Goal: Navigation & Orientation: Find specific page/section

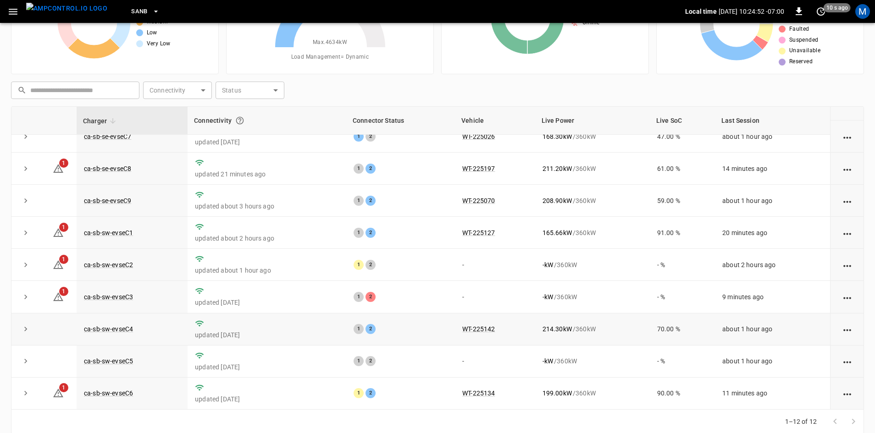
scroll to position [88, 0]
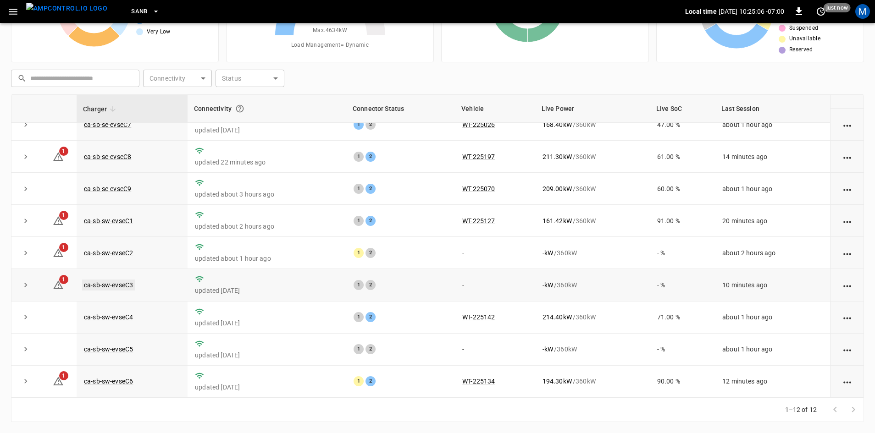
click at [132, 286] on link "ca-sb-sw-evseC3" at bounding box center [108, 285] width 53 height 11
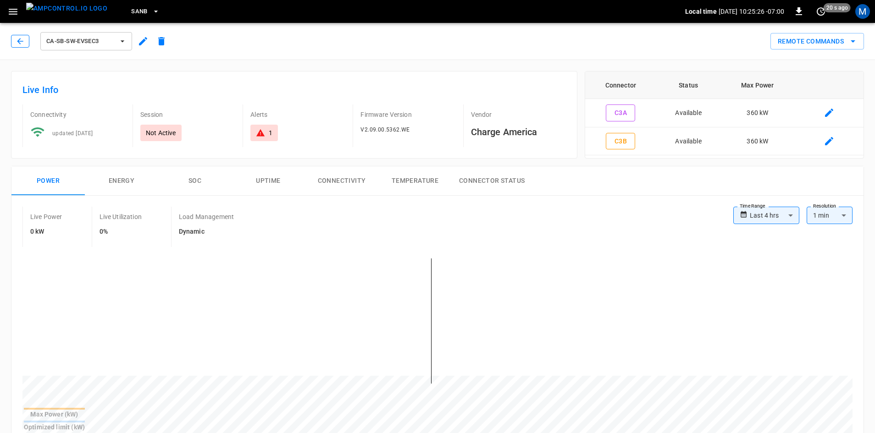
click at [27, 46] on button "button" at bounding box center [20, 41] width 18 height 13
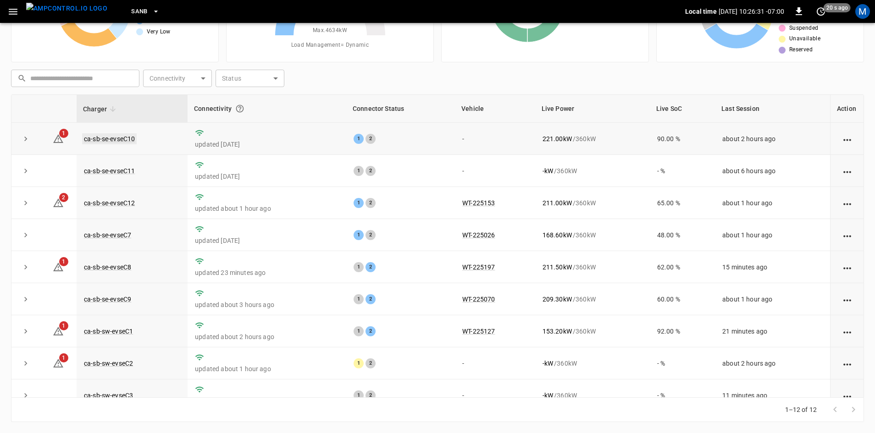
click at [118, 134] on link "ca-sb-se-evseC10" at bounding box center [109, 138] width 55 height 11
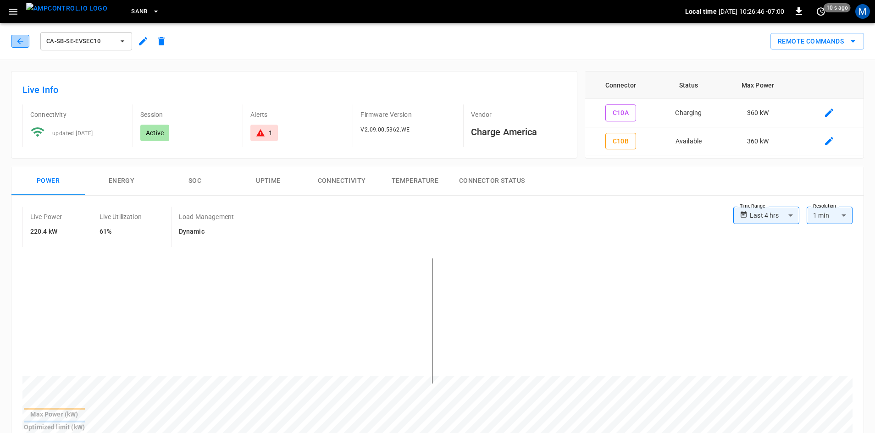
click at [22, 45] on icon "button" at bounding box center [20, 41] width 9 height 9
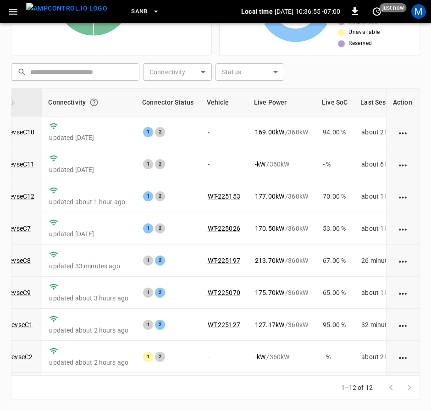
scroll to position [0, 100]
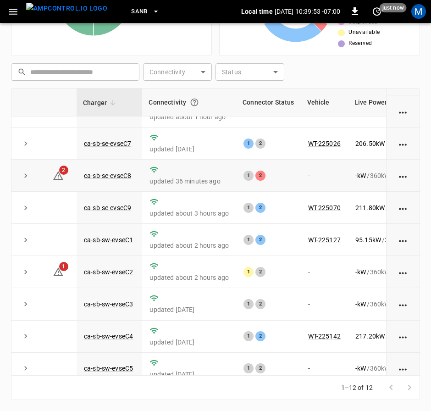
scroll to position [46, 0]
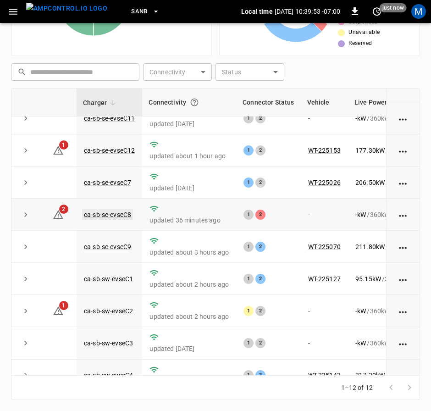
click at [119, 215] on link "ca-sb-se-evseC8" at bounding box center [107, 214] width 51 height 11
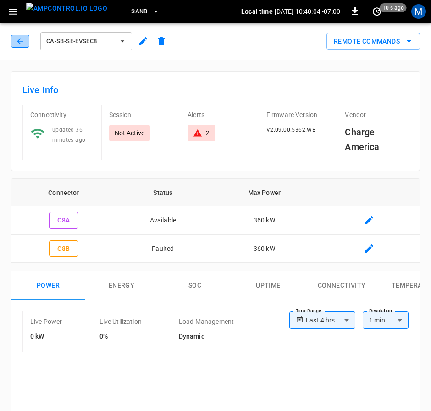
click at [20, 45] on icon "button" at bounding box center [20, 41] width 9 height 9
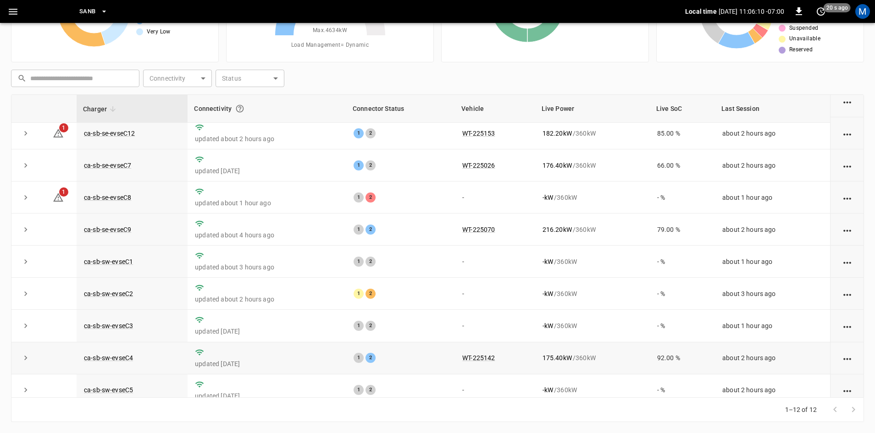
scroll to position [116, 0]
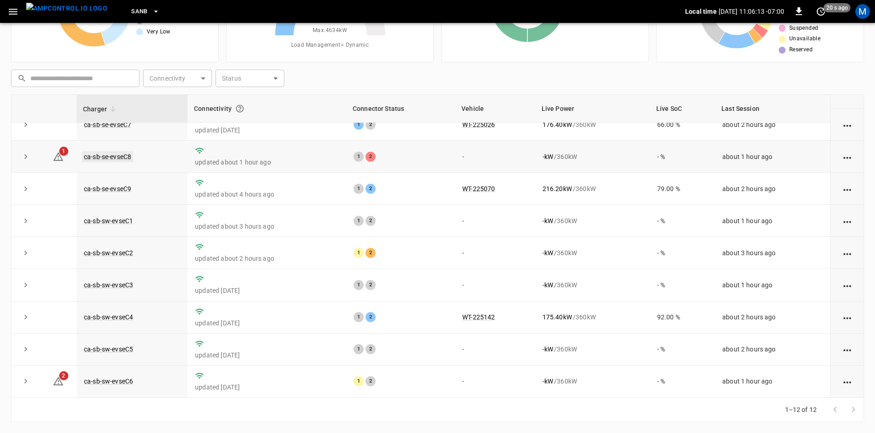
click at [131, 152] on td "ca-sb-se-evseC8" at bounding box center [132, 157] width 111 height 32
click at [130, 153] on link "ca-sb-se-evseC8" at bounding box center [107, 156] width 51 height 11
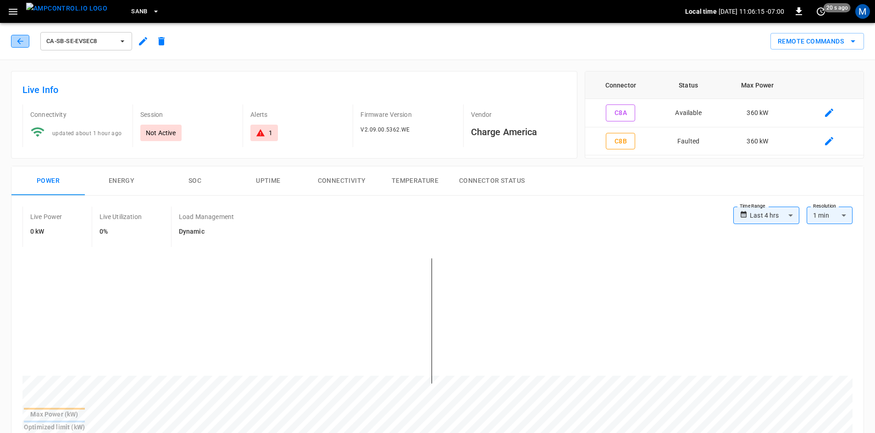
click at [23, 46] on button "button" at bounding box center [20, 41] width 18 height 13
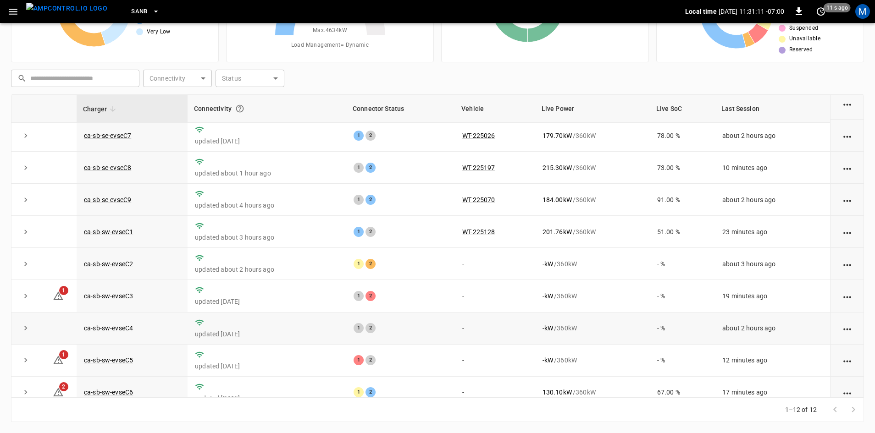
scroll to position [116, 0]
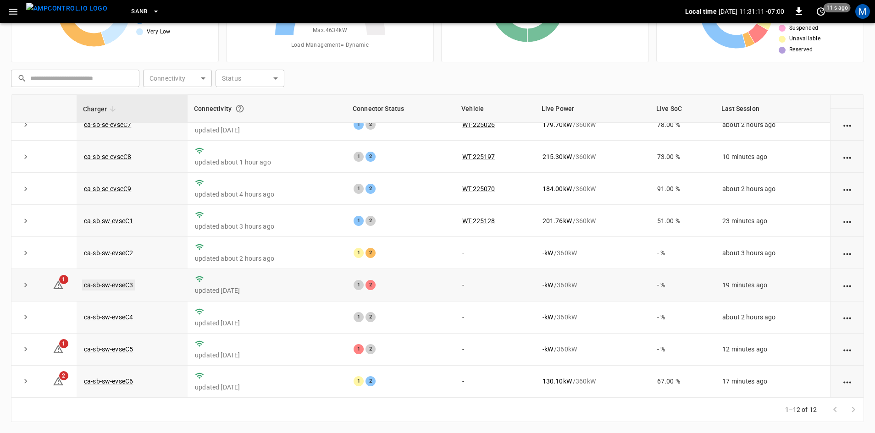
click at [119, 283] on link "ca-sb-sw-evseC3" at bounding box center [108, 285] width 53 height 11
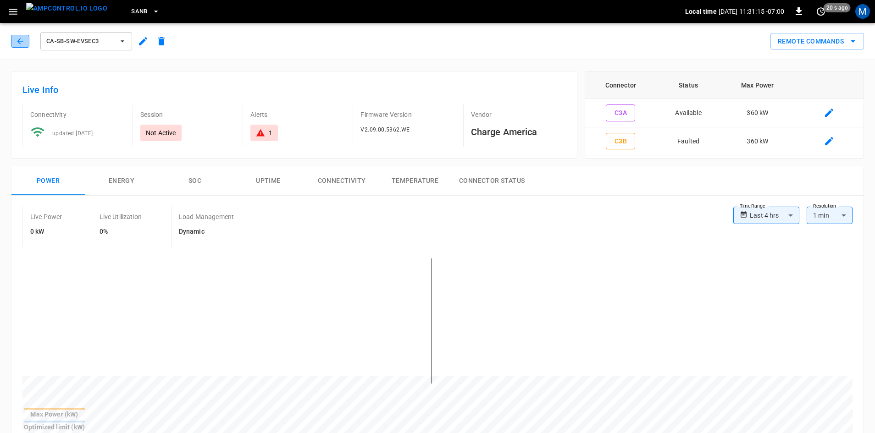
click at [18, 39] on icon "button" at bounding box center [20, 41] width 9 height 9
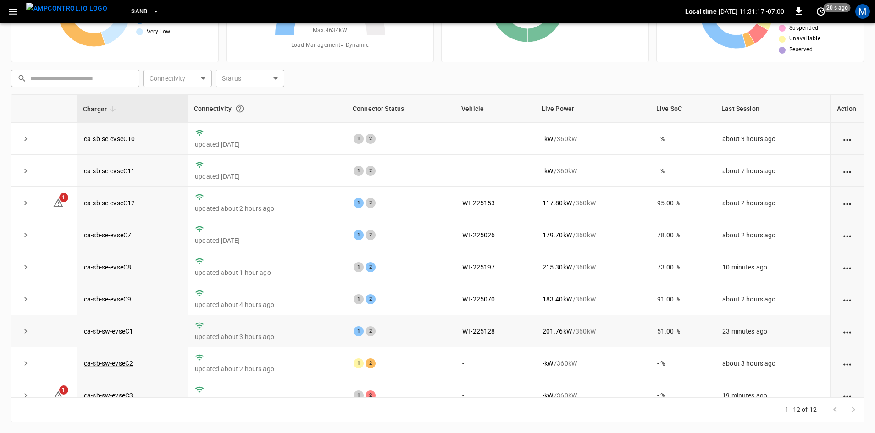
scroll to position [116, 0]
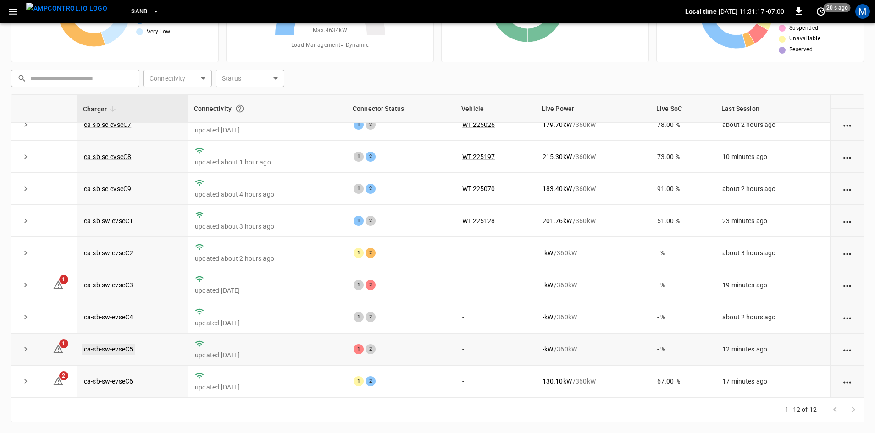
click at [124, 346] on link "ca-sb-sw-evseC5" at bounding box center [108, 349] width 53 height 11
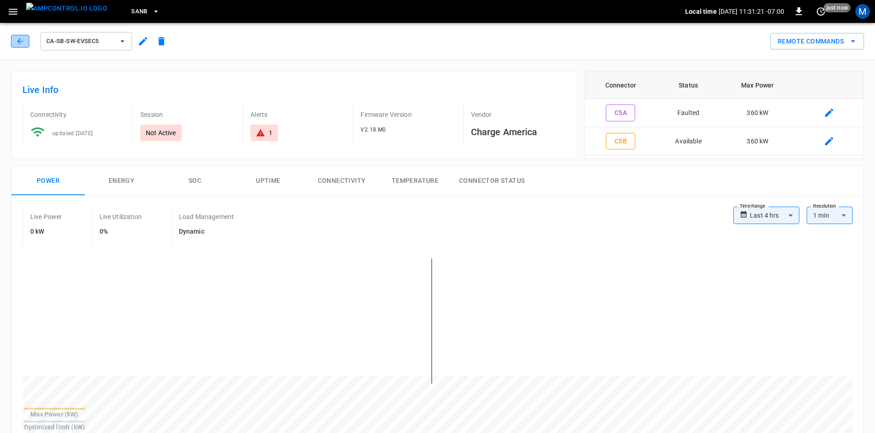
click at [25, 39] on button "button" at bounding box center [20, 41] width 18 height 13
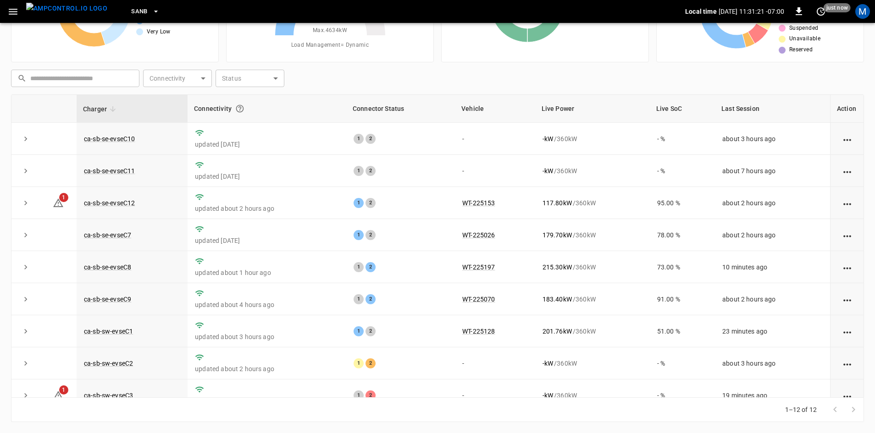
scroll to position [116, 0]
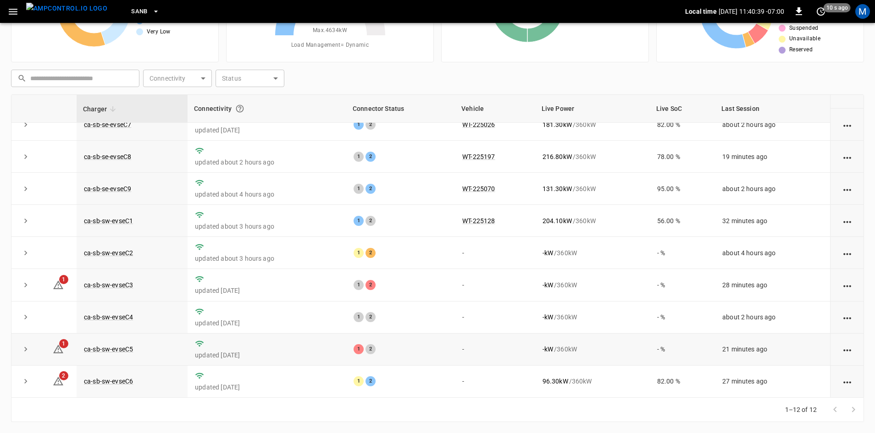
click at [119, 342] on td "ca-sb-sw-evseC5" at bounding box center [132, 350] width 111 height 32
click at [118, 352] on link "ca-sb-sw-evseC5" at bounding box center [108, 349] width 53 height 11
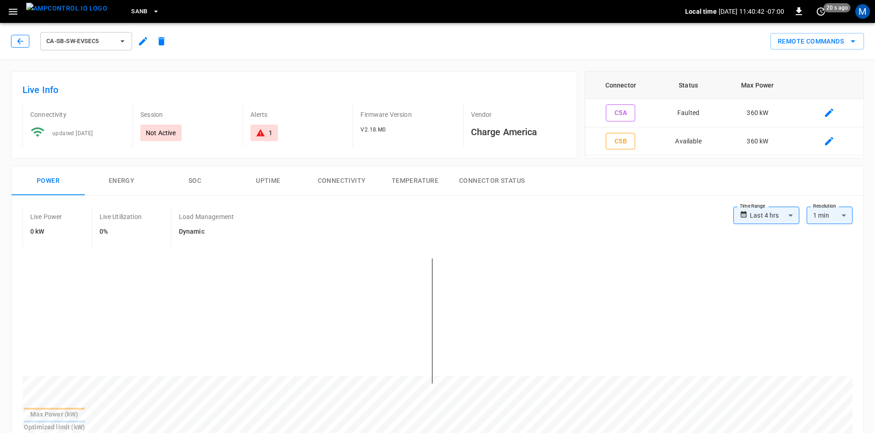
drag, startPoint x: 30, startPoint y: 34, endPoint x: 27, endPoint y: 40, distance: 6.8
click at [29, 35] on div "ca-sb-sw-evseC5" at bounding box center [91, 41] width 160 height 22
click at [23, 41] on icon "button" at bounding box center [20, 41] width 9 height 9
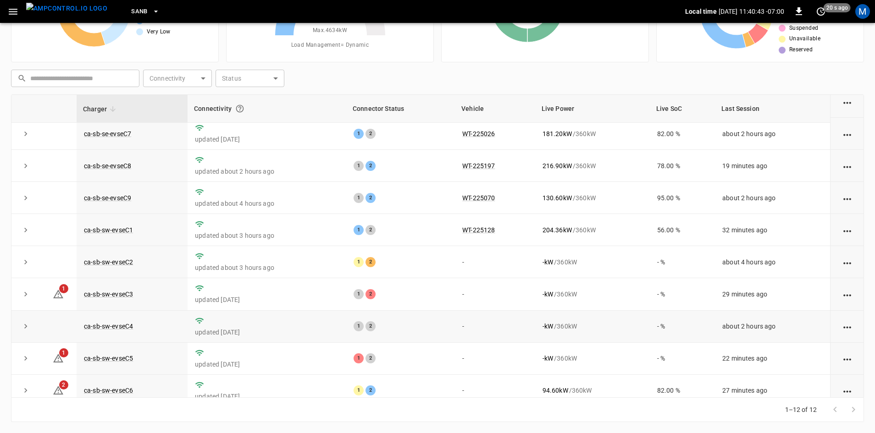
scroll to position [116, 0]
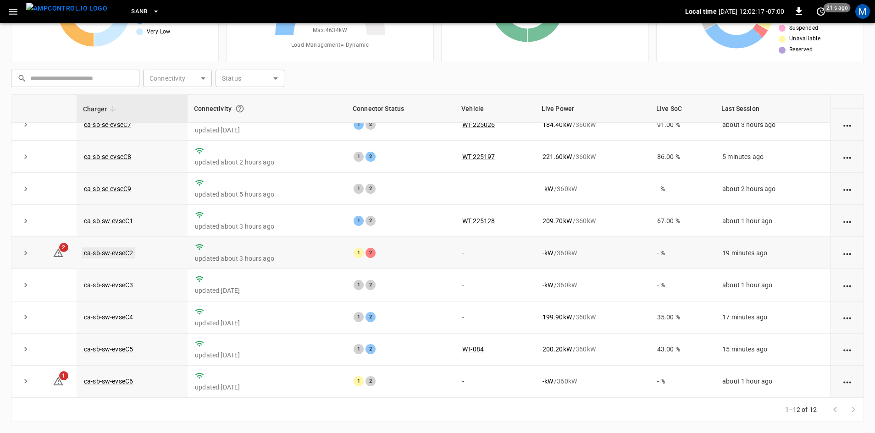
click at [121, 248] on link "ca-sb-sw-evseC2" at bounding box center [108, 253] width 53 height 11
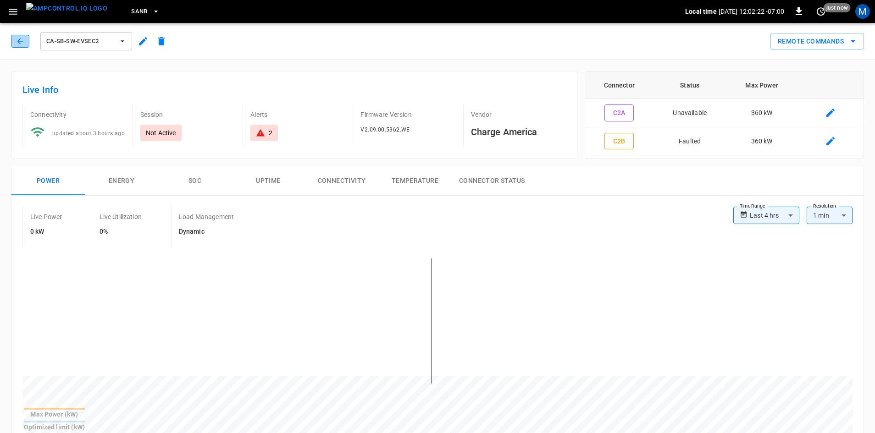
click at [22, 43] on icon "button" at bounding box center [20, 41] width 9 height 9
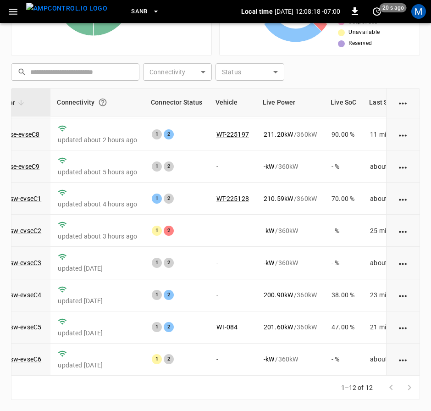
scroll to position [138, 95]
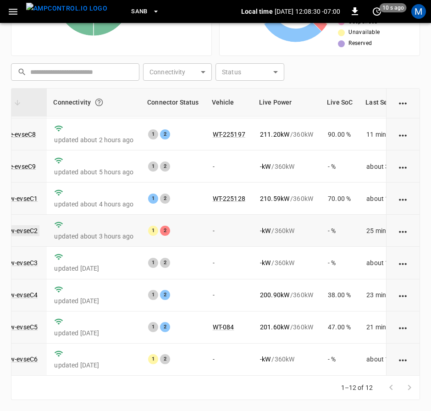
click at [31, 225] on link "ca-sb-sw-evseC2" at bounding box center [13, 230] width 53 height 11
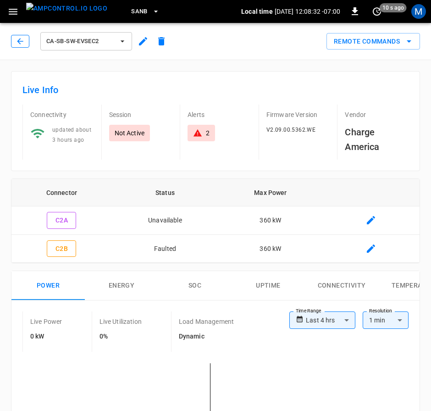
click at [20, 42] on icon "button" at bounding box center [20, 41] width 9 height 9
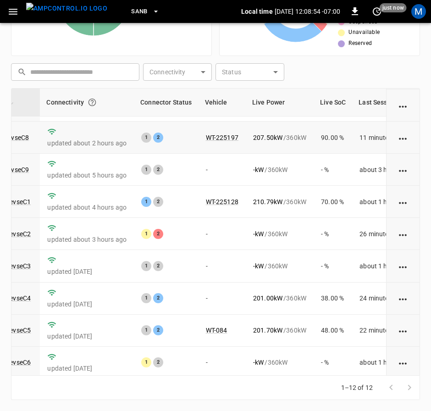
scroll to position [138, 102]
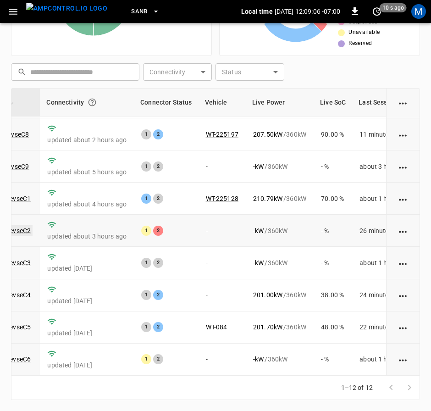
click at [28, 225] on link "ca-sb-sw-evseC2" at bounding box center [6, 230] width 53 height 11
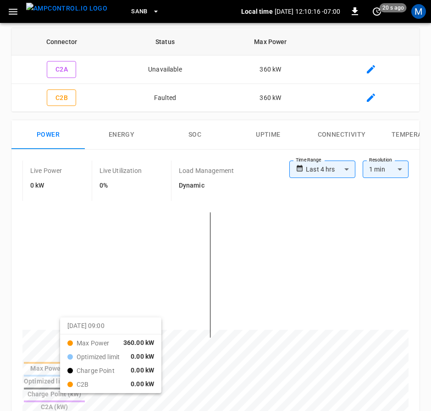
scroll to position [18, 0]
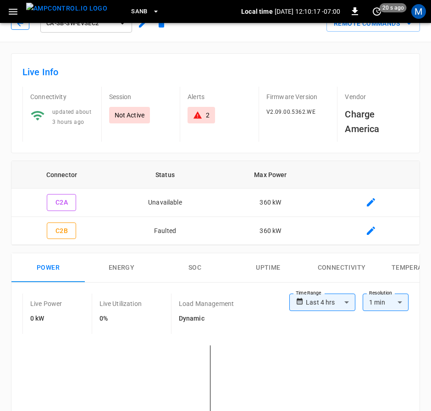
click at [20, 27] on icon "button" at bounding box center [20, 23] width 9 height 9
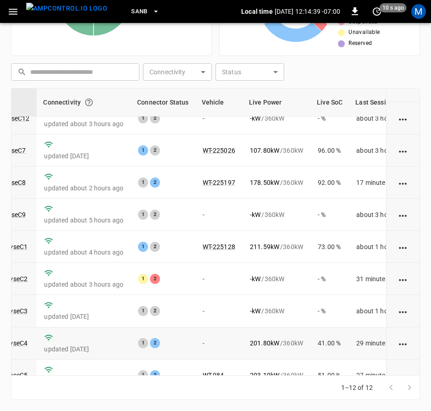
scroll to position [138, 105]
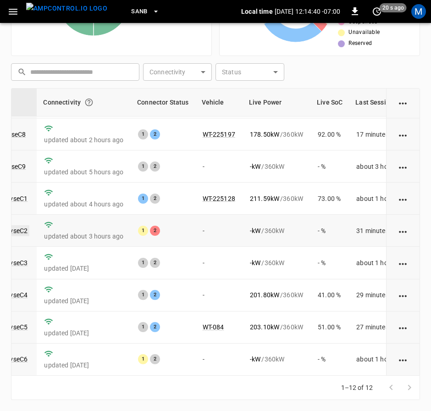
click at [20, 225] on link "ca-sb-sw-evseC2" at bounding box center [3, 230] width 53 height 11
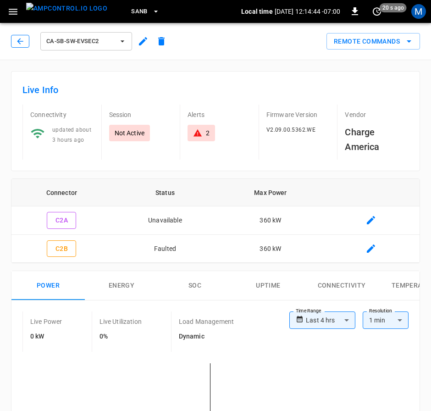
click at [17, 38] on icon "button" at bounding box center [20, 41] width 9 height 9
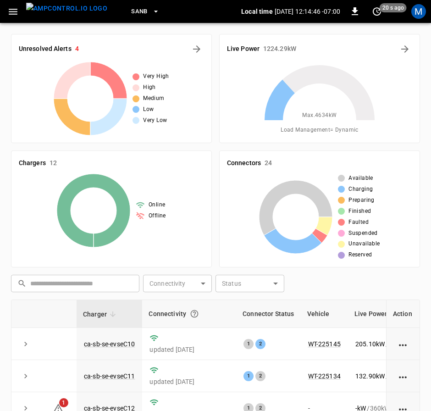
scroll to position [211, 0]
